Goal: Task Accomplishment & Management: Manage account settings

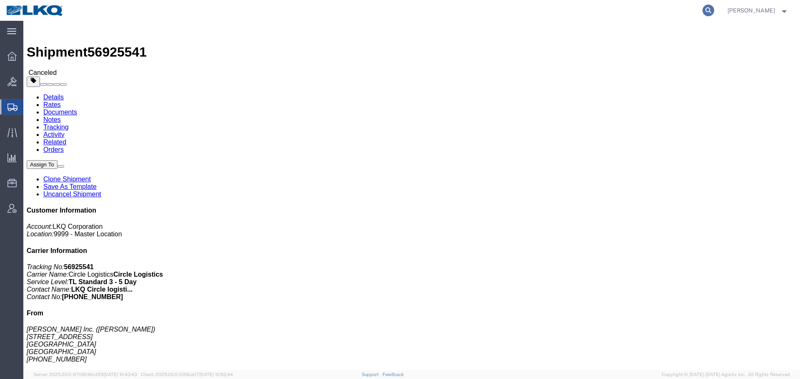
click at [709, 14] on icon at bounding box center [708, 11] width 12 height 12
paste input "57008070"
type input "57008070"
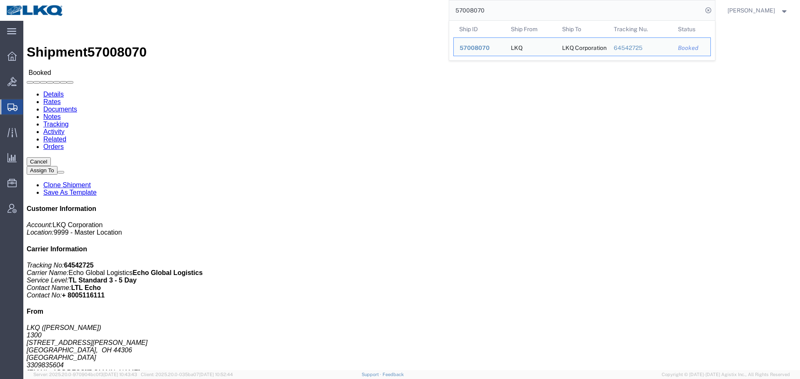
click div "Shipment Detail Ship From LKQ (Kari McManigal) 1300 1435 Triplett Blvd. Akron, …"
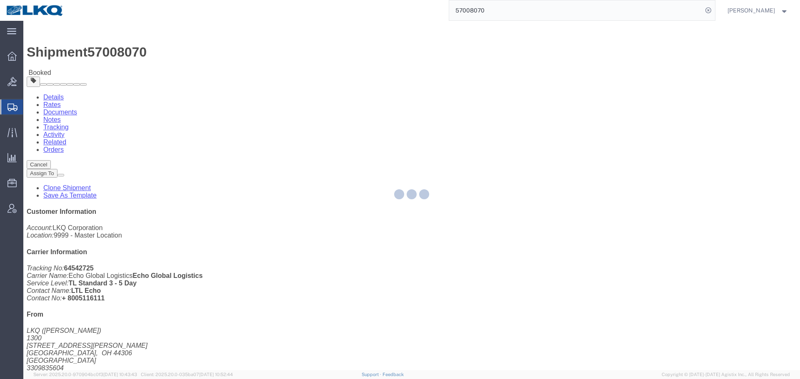
click div
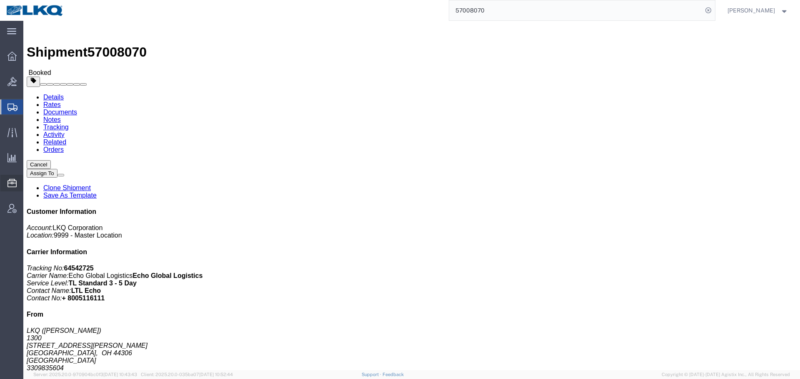
click at [0, 0] on span "Location Appointment" at bounding box center [0, 0] width 0 height 0
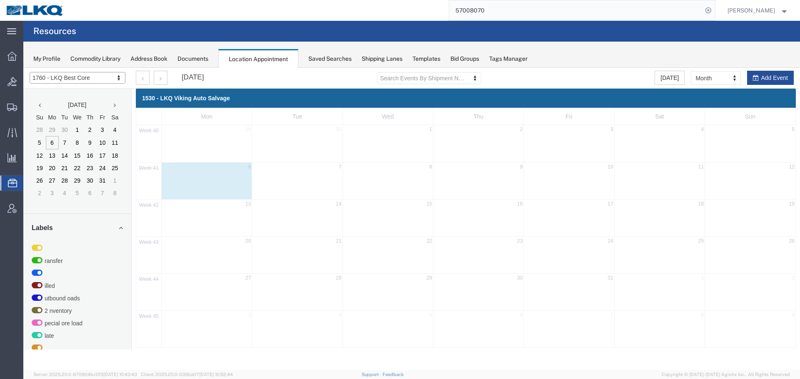
select select "27634"
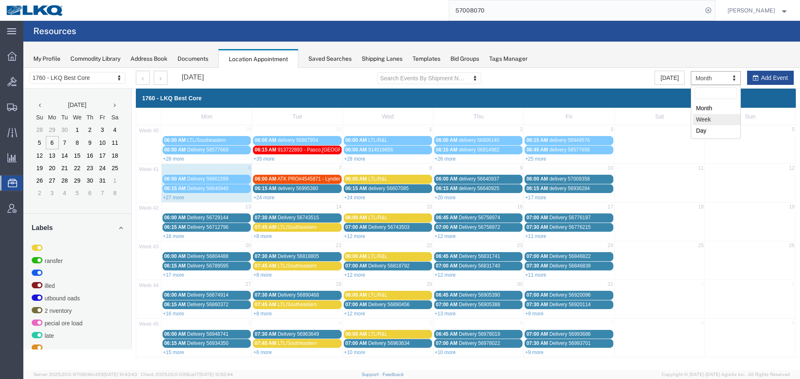
select select "agendaWeek"
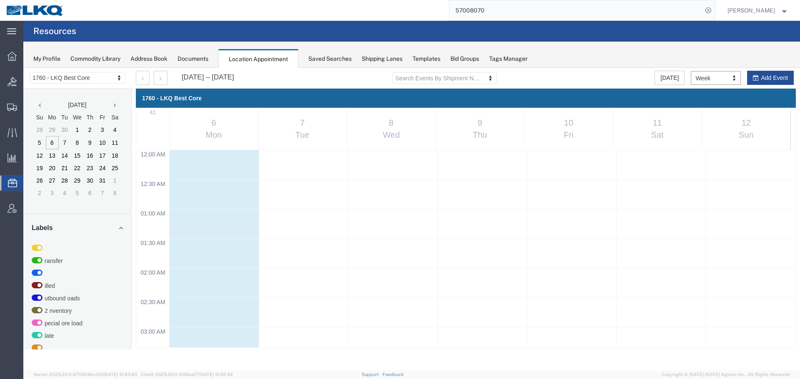
scroll to position [355, 0]
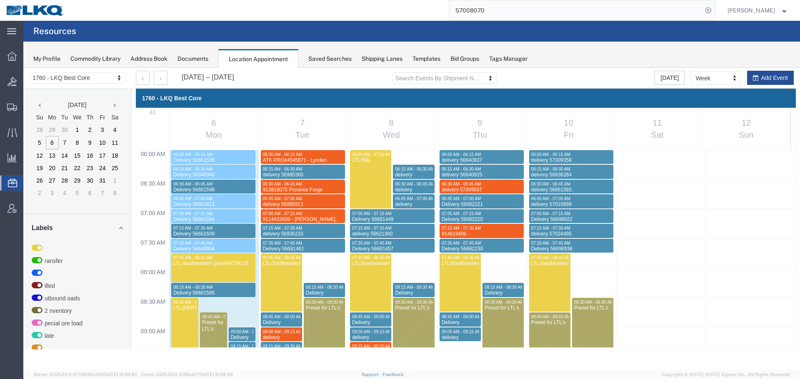
click at [579, 70] on div "Oct 6 – 12, 2025 Search Events By Shipment Number Clear Filter Today Week Month…" at bounding box center [465, 78] width 670 height 21
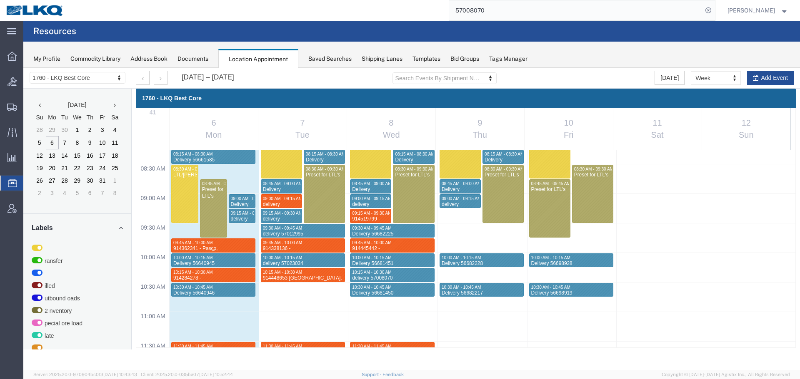
click at [194, 244] on span "09:45 AM - 10:00 AM" at bounding box center [192, 243] width 39 height 5
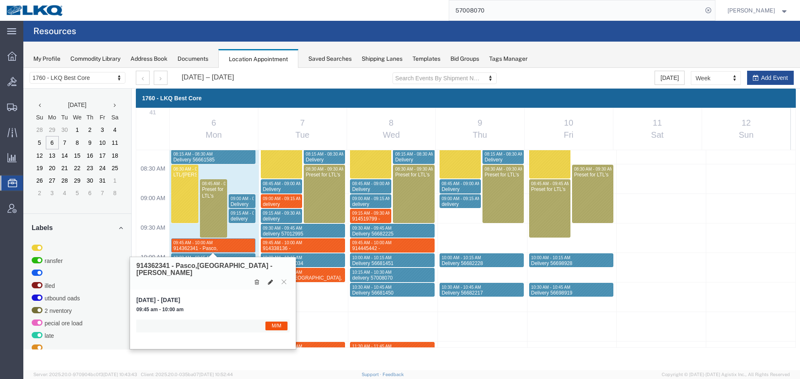
click at [269, 278] on button at bounding box center [271, 282] width 12 height 9
select select "1"
select select "24"
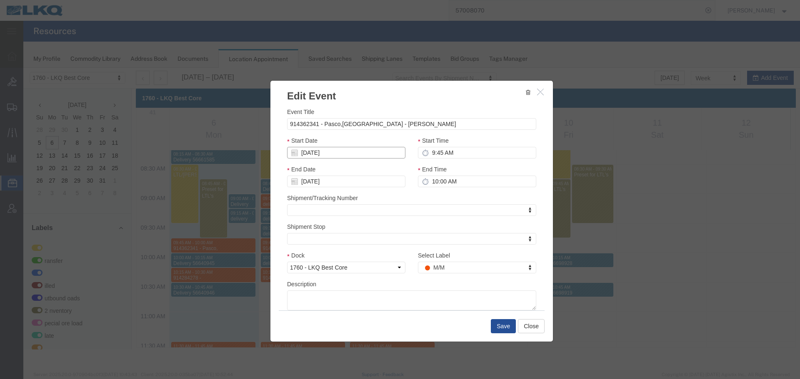
click at [314, 148] on input "[DATE]" at bounding box center [346, 153] width 118 height 12
click at [344, 205] on td "9" at bounding box center [343, 205] width 12 height 12
type input "[DATE]"
click at [499, 328] on button "Save" at bounding box center [503, 326] width 25 height 14
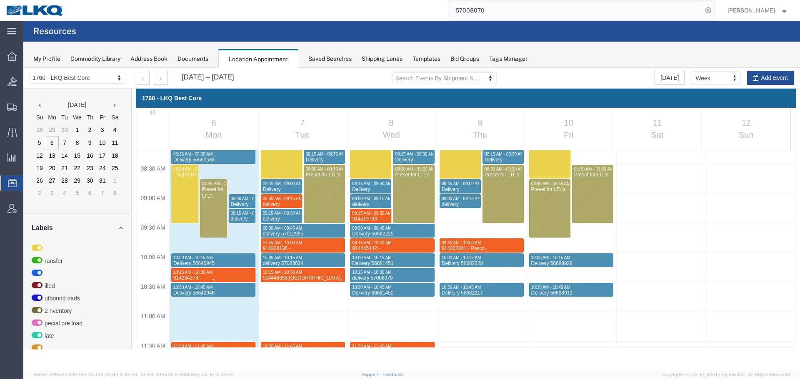
click at [224, 274] on div "10:15 AM - 10:30 AM" at bounding box center [213, 272] width 81 height 5
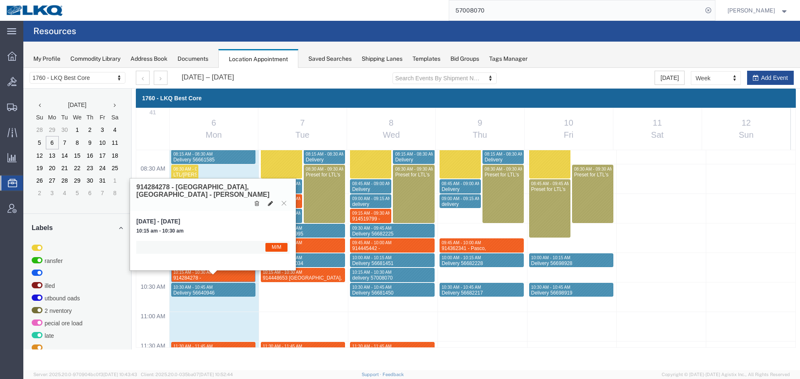
click at [271, 201] on icon at bounding box center [270, 204] width 5 height 6
select select "1"
select select "24"
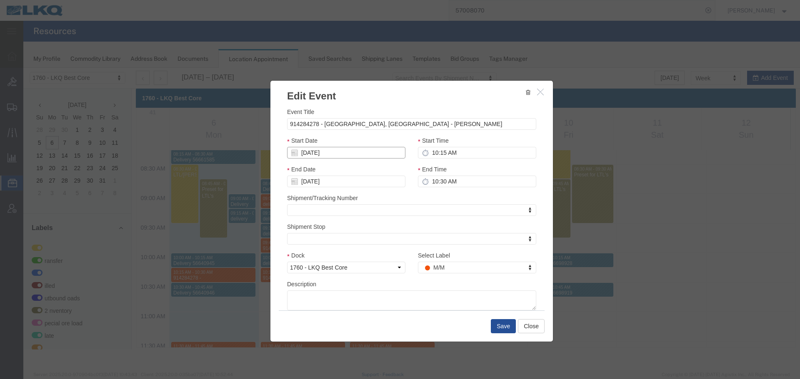
click at [324, 155] on input "[DATE]" at bounding box center [346, 153] width 118 height 12
click at [343, 205] on td "9" at bounding box center [345, 205] width 12 height 12
type input "[DATE]"
click at [496, 328] on button "Save" at bounding box center [503, 326] width 25 height 14
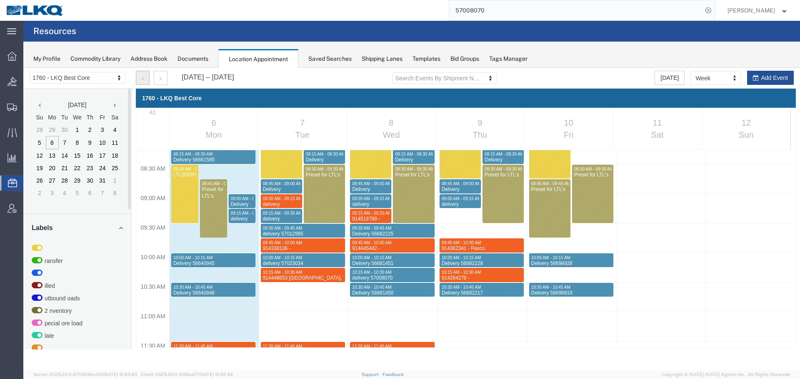
click at [136, 75] on button "button" at bounding box center [143, 78] width 14 height 14
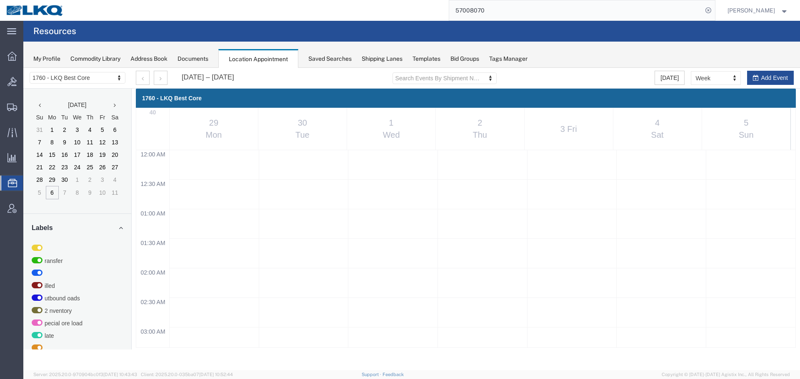
scroll to position [592, 0]
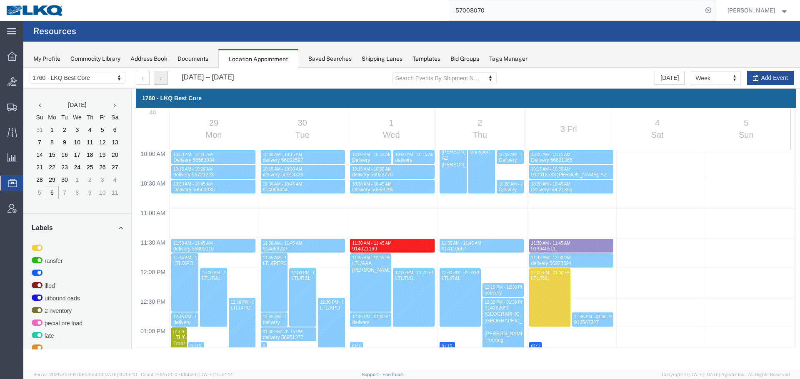
click at [162, 78] on button "button" at bounding box center [161, 78] width 14 height 14
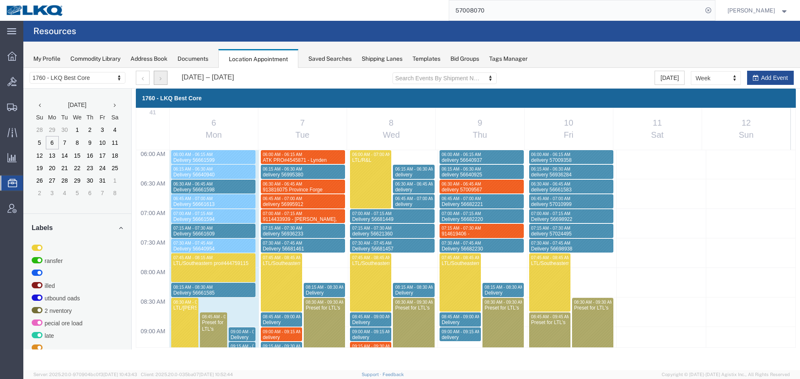
scroll to position [314, 0]
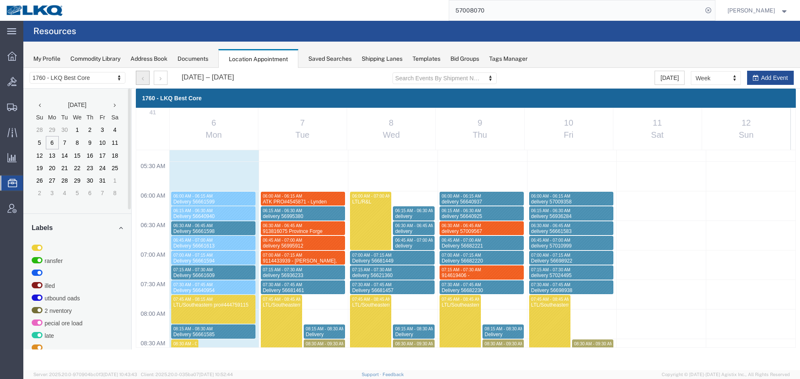
click at [142, 73] on button "button" at bounding box center [143, 78] width 14 height 14
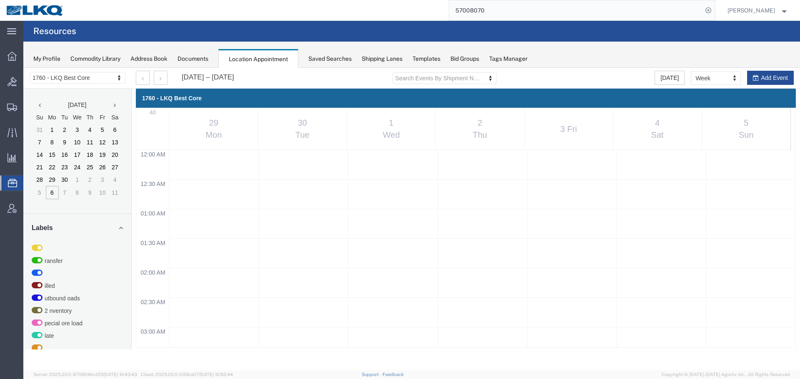
scroll to position [592, 0]
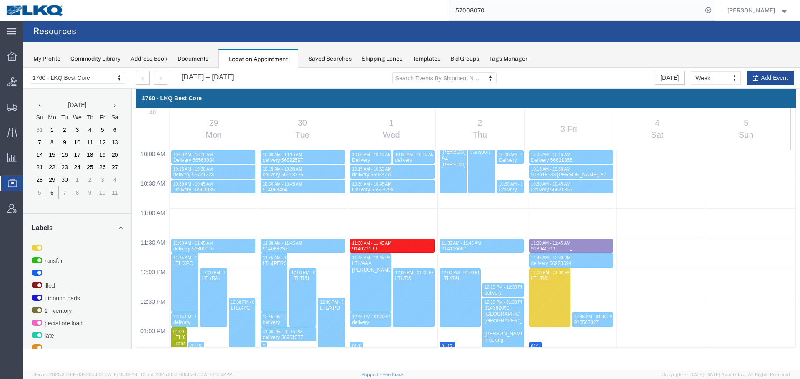
click at [574, 246] on div "913640511" at bounding box center [571, 249] width 81 height 6
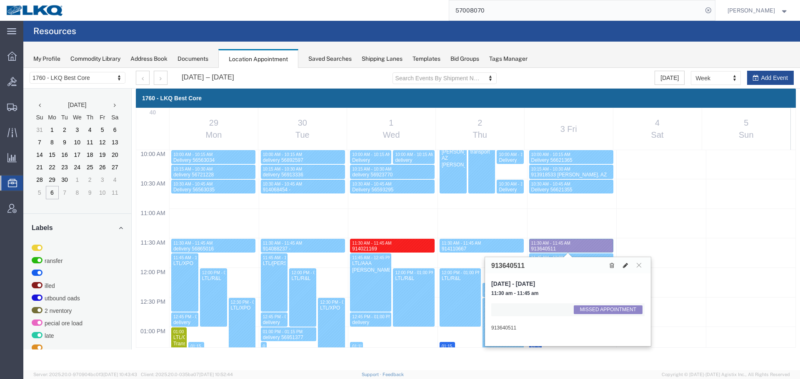
click at [626, 263] on icon at bounding box center [625, 266] width 5 height 6
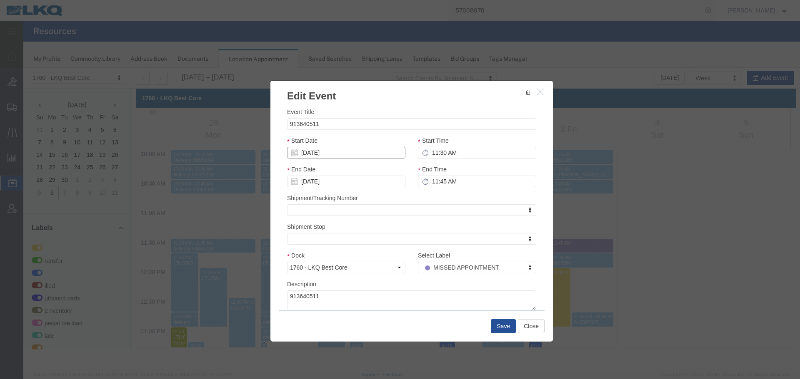
click at [318, 155] on input "[DATE]" at bounding box center [346, 153] width 118 height 12
click at [329, 206] on td "8" at bounding box center [333, 205] width 12 height 12
type input "[DATE]"
click at [457, 157] on input "11:30 AM" at bounding box center [477, 153] width 118 height 12
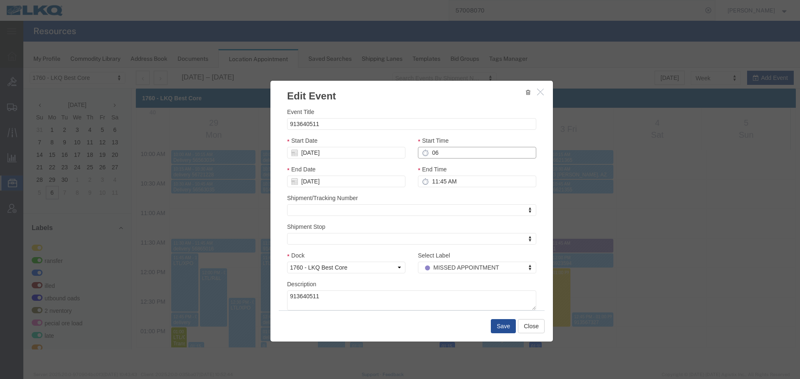
type input "6:00 AM"
type input "7:00 AM"
type input "6:00 AM"
click at [454, 185] on input "7:00 AM" at bounding box center [477, 182] width 118 height 12
type input "6:15 AM"
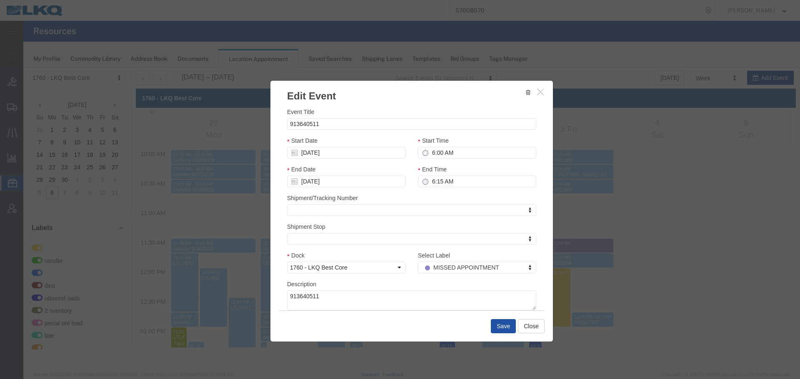
click at [502, 328] on button "Save" at bounding box center [503, 326] width 25 height 14
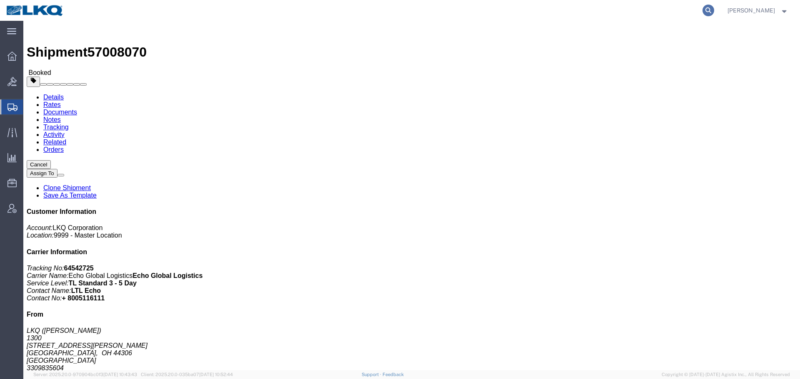
click at [702, 11] on icon at bounding box center [708, 11] width 12 height 12
paste input "56893334"
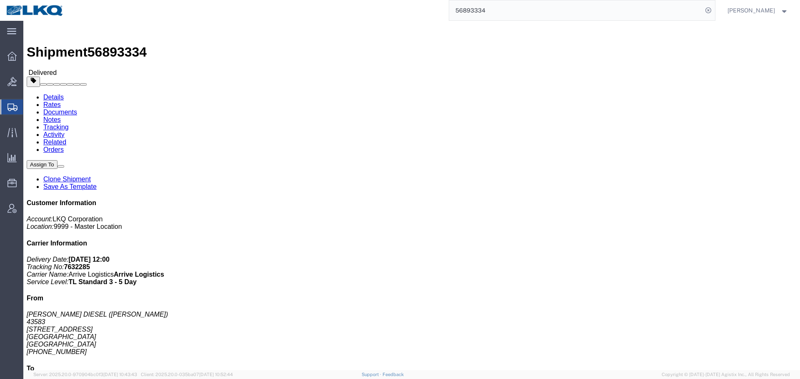
click link "Rates"
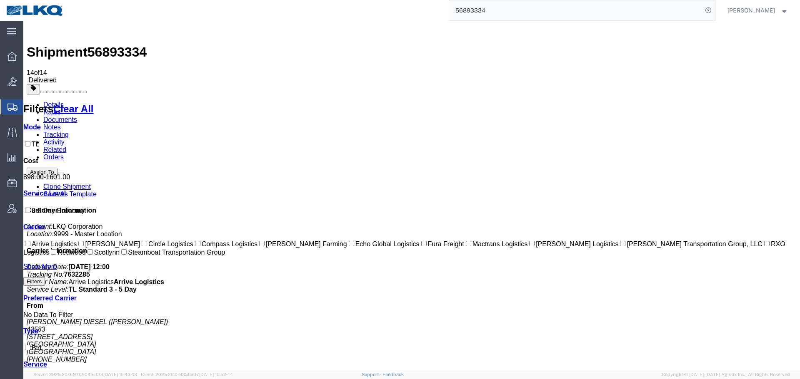
click at [477, 11] on input "56893334" at bounding box center [575, 10] width 253 height 20
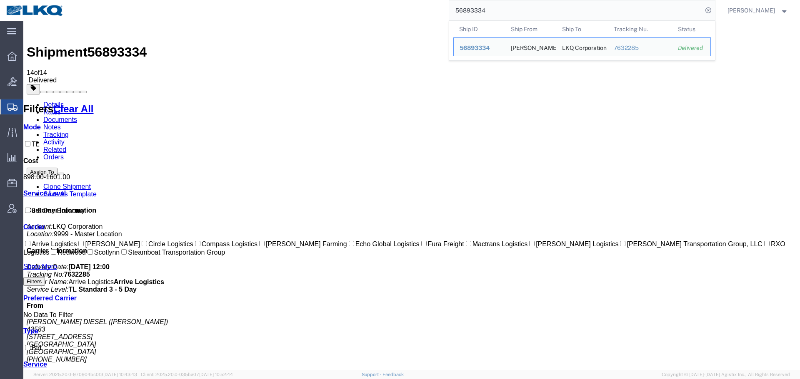
paste input "91"
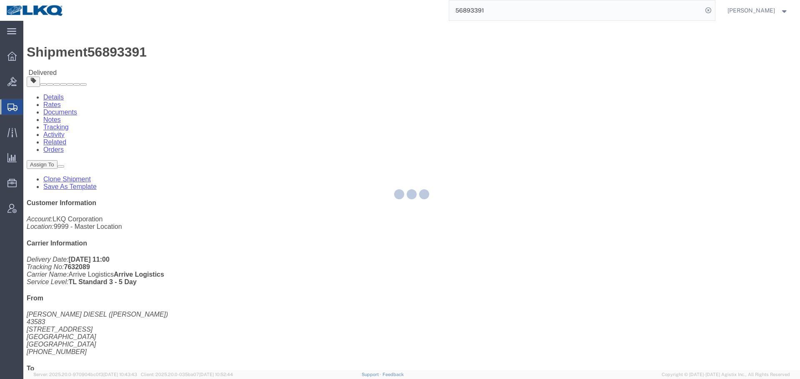
drag, startPoint x: 50, startPoint y: 31, endPoint x: 73, endPoint y: 52, distance: 31.3
click at [73, 52] on div at bounding box center [411, 196] width 776 height 350
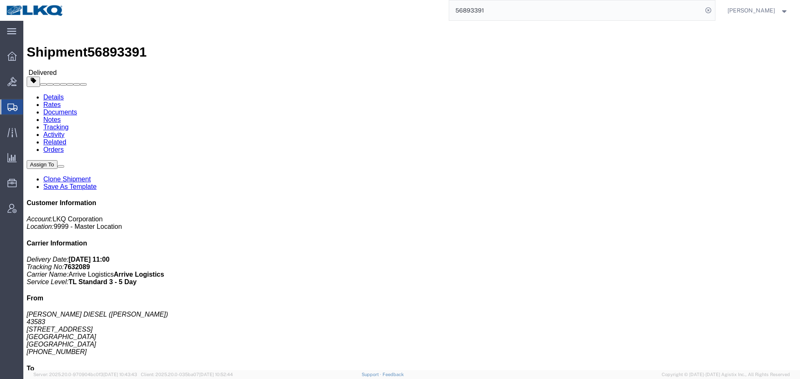
click link "Rates"
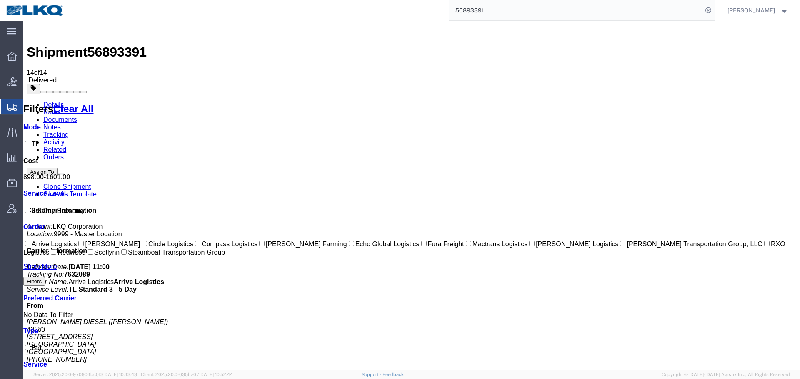
click at [502, 10] on input "56893391" at bounding box center [575, 10] width 253 height 20
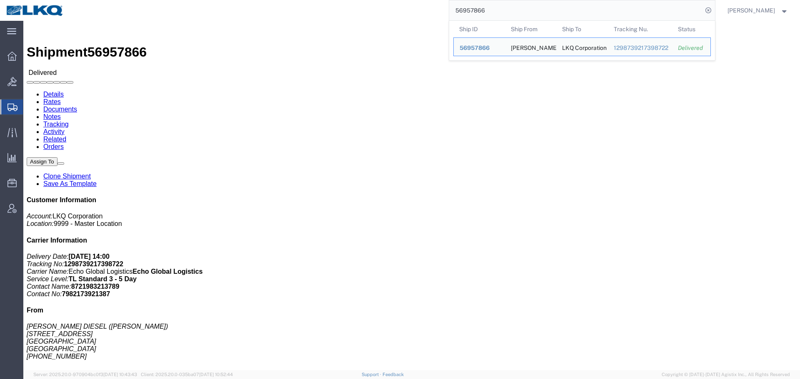
click div
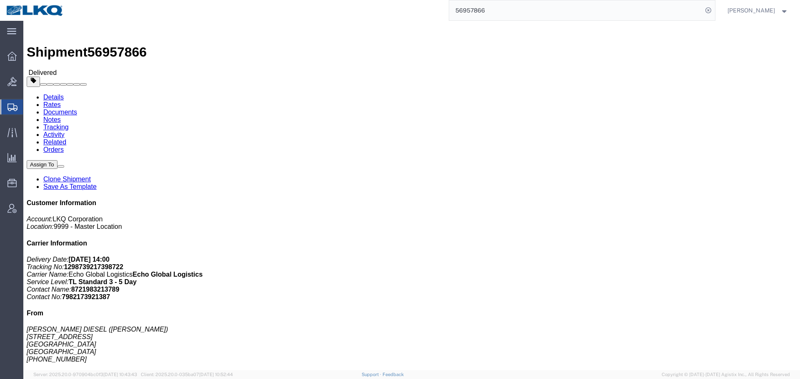
click link "Rates"
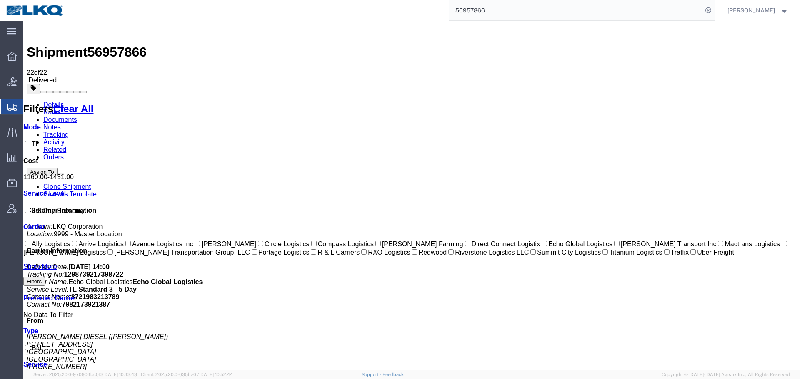
click at [556, 3] on input "56957866" at bounding box center [575, 10] width 253 height 20
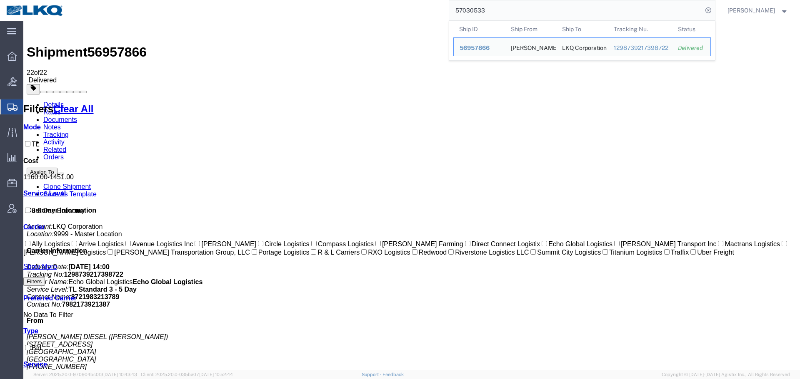
type input "57030533"
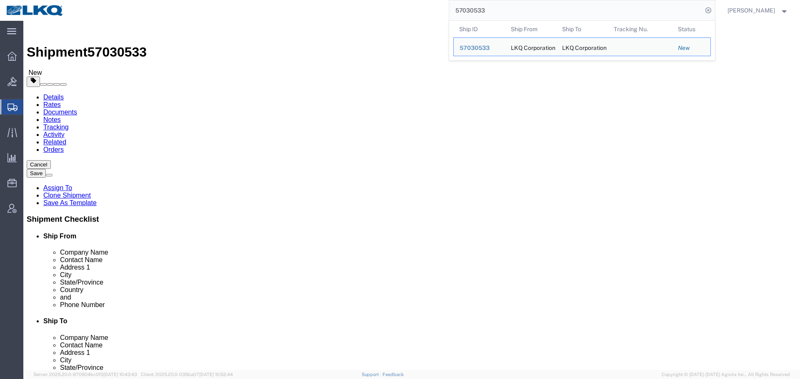
select select "28138"
select select "27634"
paste input "27131"
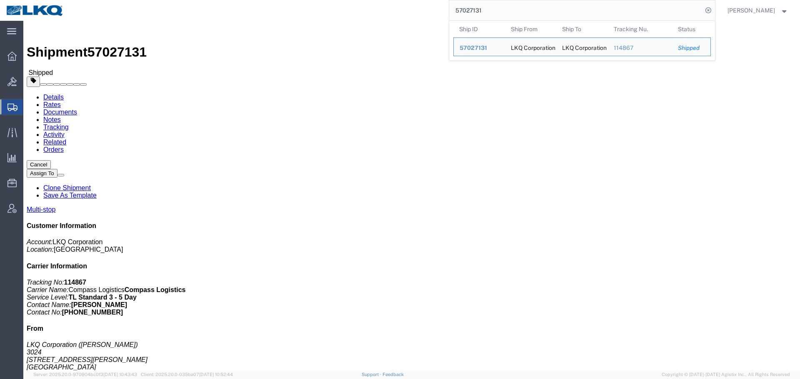
paste input "1883"
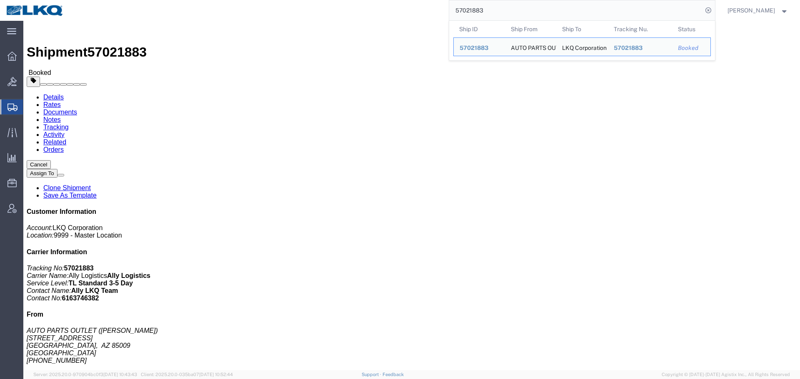
click h4 "Routing & Vehicle Information"
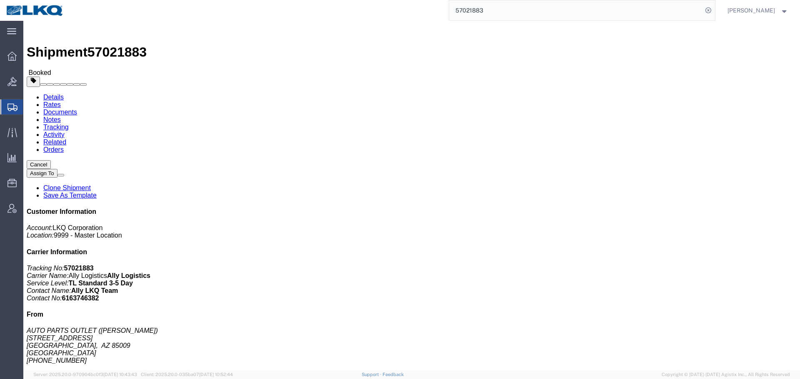
drag, startPoint x: 207, startPoint y: 87, endPoint x: 232, endPoint y: 89, distance: 24.2
click address "LKQ Corporation ([PERSON_NAME]) [STREET_ADDRESS] [PHONE_NUMBER]"
click at [495, 4] on input "57021883" at bounding box center [575, 10] width 253 height 20
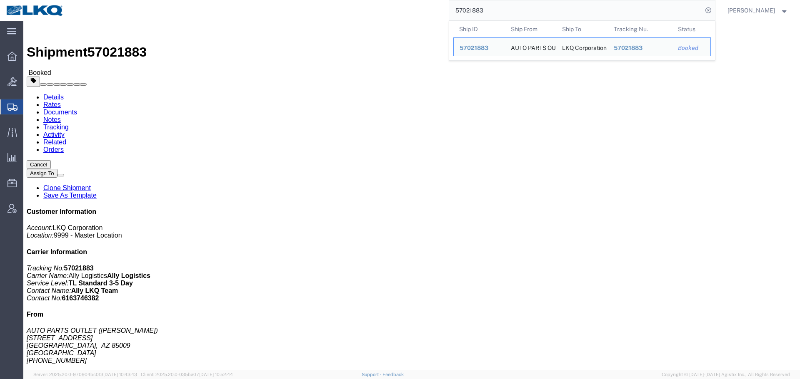
paste input "6893328"
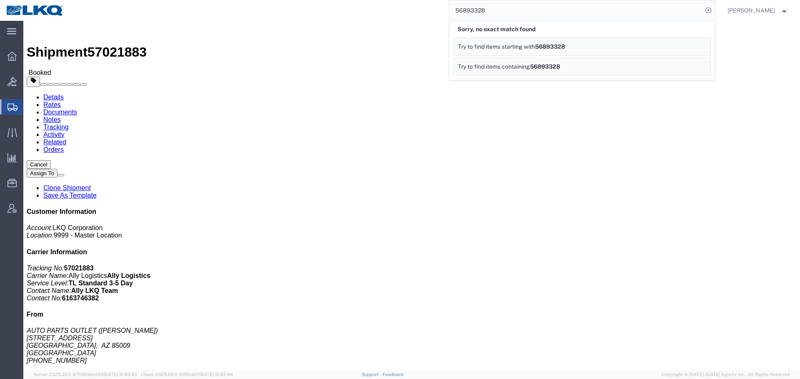
paste input "7"
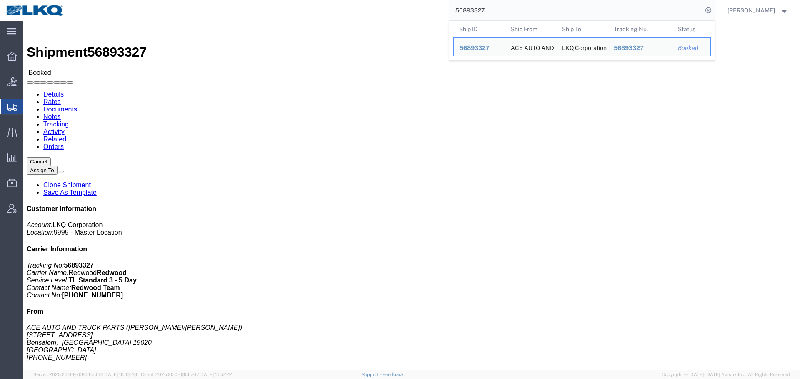
click div
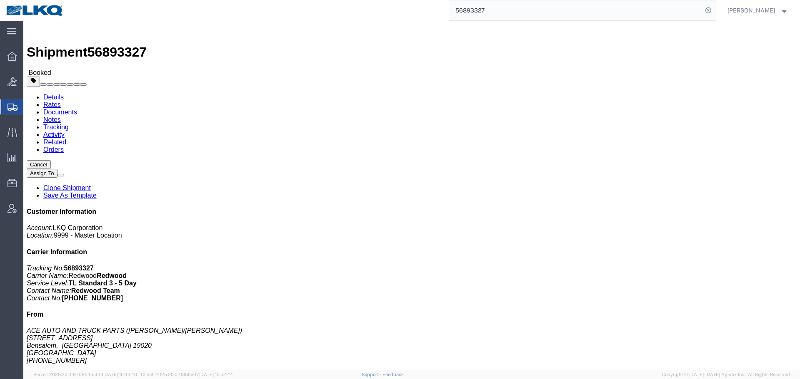
drag, startPoint x: 83, startPoint y: 52, endPoint x: 60, endPoint y: 32, distance: 31.3
click link "Rates"
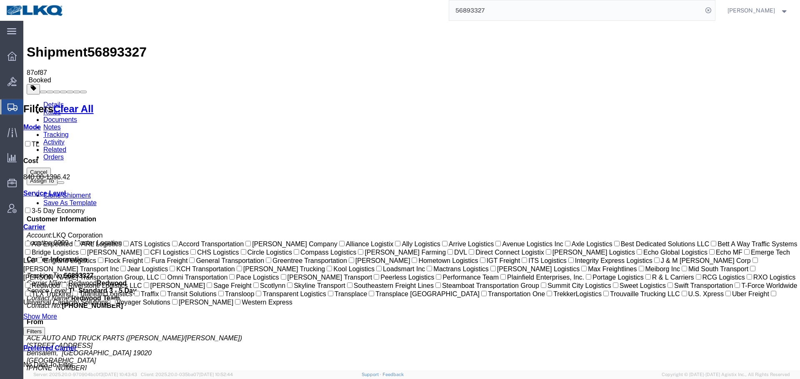
click at [422, 101] on ul "Details Rates Documents Notes Tracking Activity Related Orders" at bounding box center [412, 131] width 770 height 60
click at [522, 16] on input "56893327" at bounding box center [575, 10] width 253 height 20
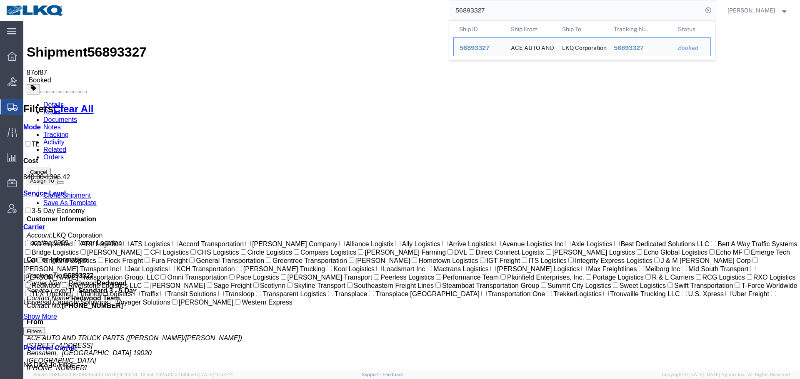
paste input "698914"
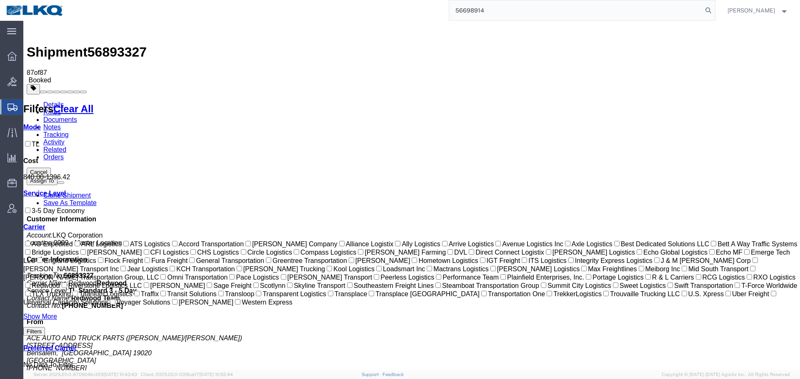
type input "56698914"
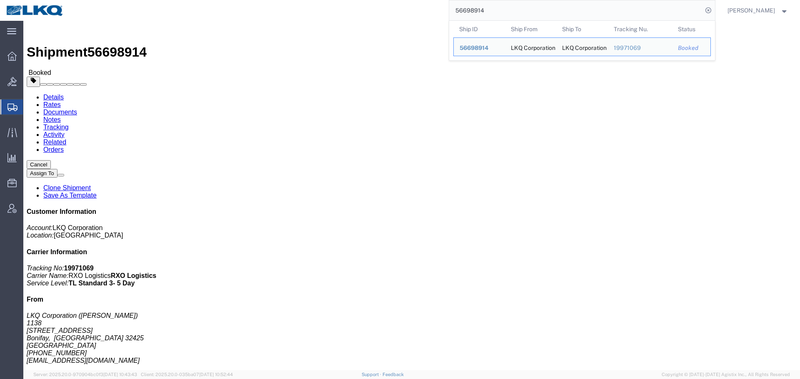
click div "Ship From LKQ Corporation ([PERSON_NAME]) [STREET_ADDRESS][PERSON_NAME] [PHONE_…"
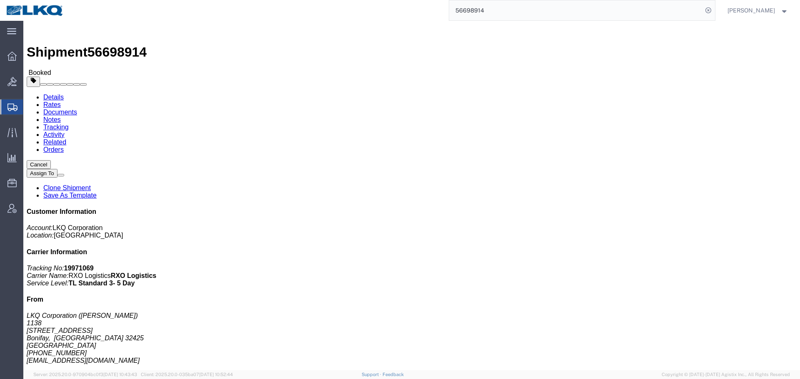
click button "Cancel"
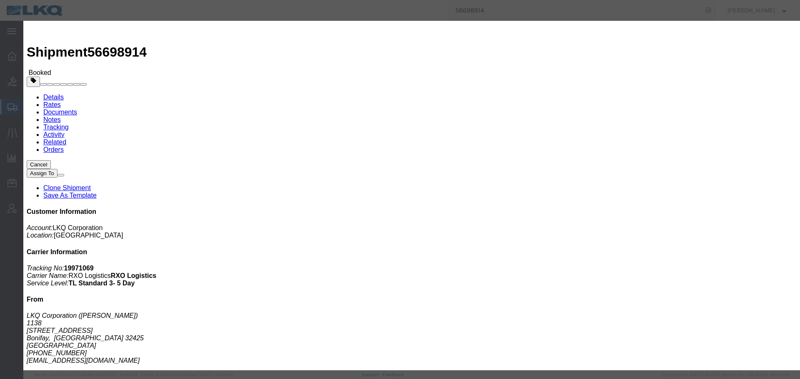
click button "Yes"
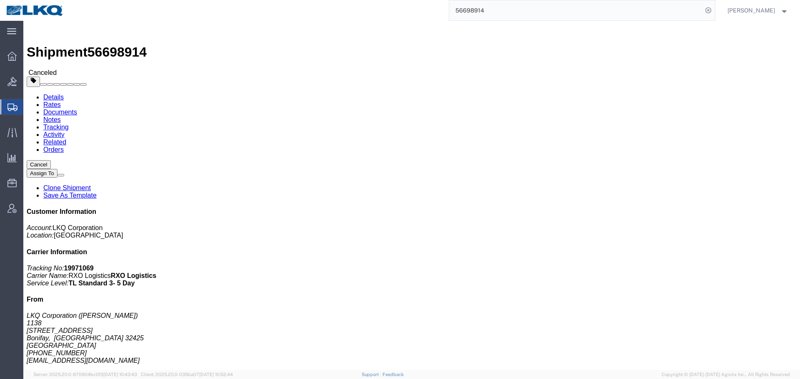
click div "Leg 1 - Truckload Number of trucks: 1"
